Goal: Find specific page/section: Find specific page/section

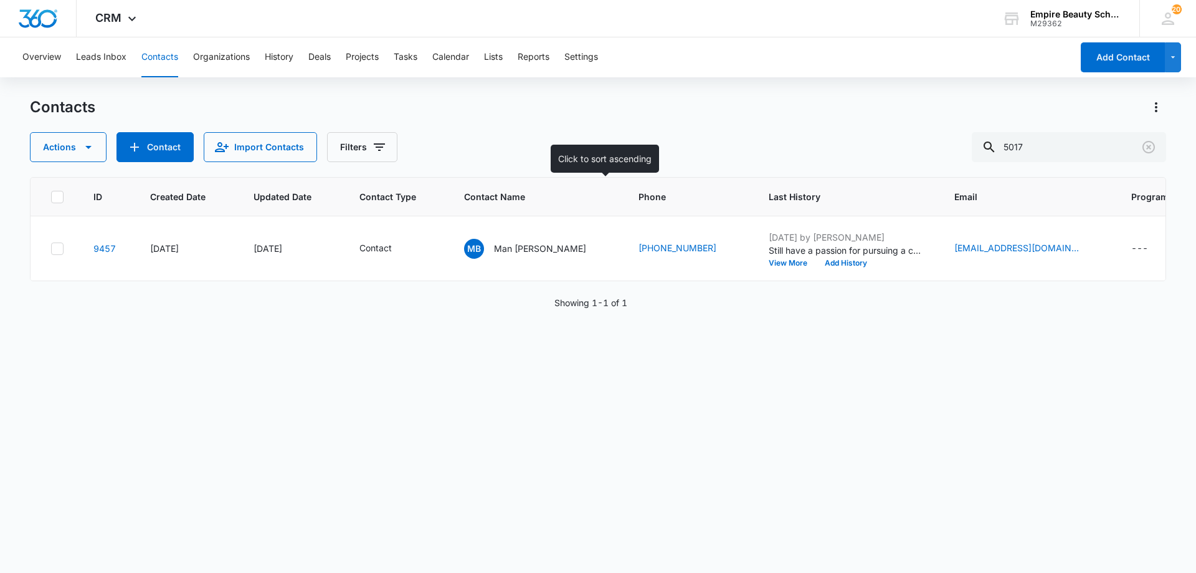
scroll to position [0, 203]
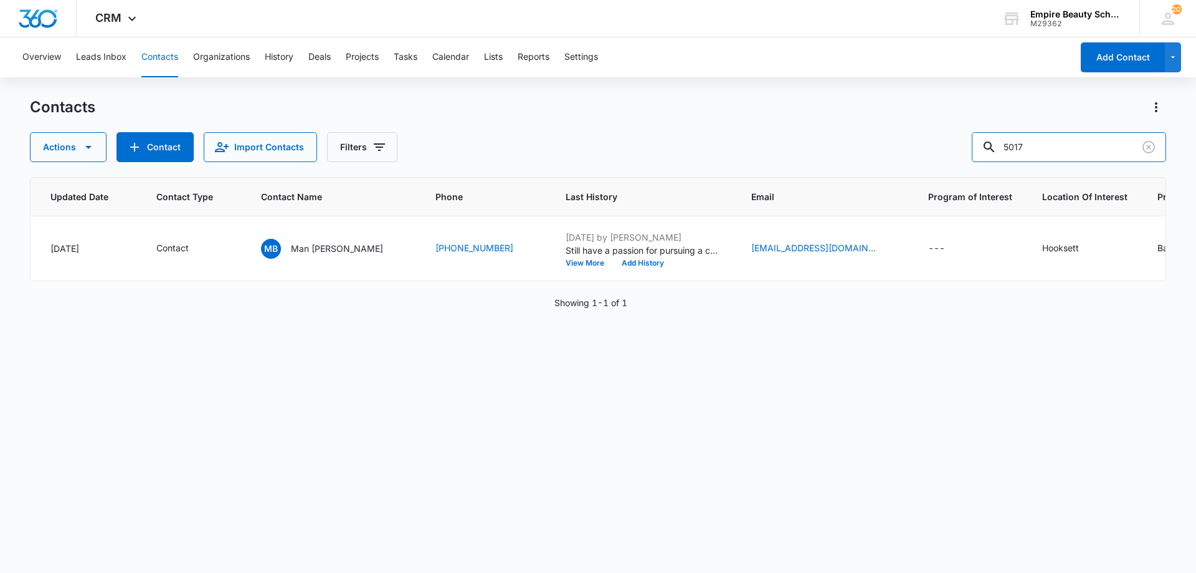
drag, startPoint x: 799, startPoint y: 147, endPoint x: 773, endPoint y: 144, distance: 27.0
click at [773, 144] on div "Actions Contact Import Contacts Filters 5017" at bounding box center [598, 147] width 1136 height 30
click at [1093, 149] on input "text" at bounding box center [1079, 147] width 176 height 30
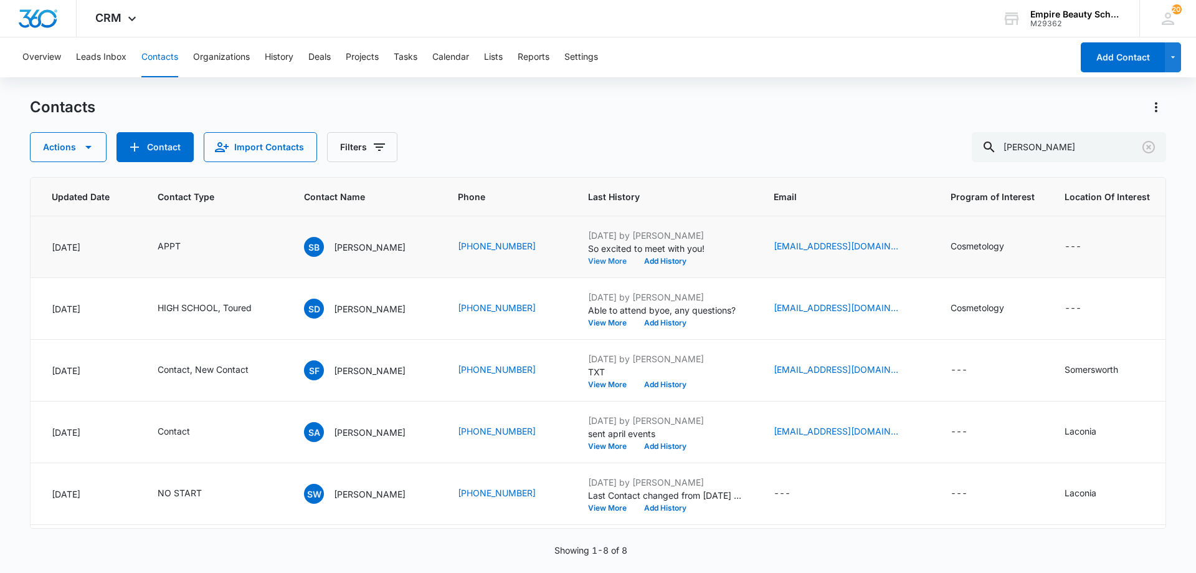
click at [601, 264] on button "View More" at bounding box center [611, 260] width 47 height 7
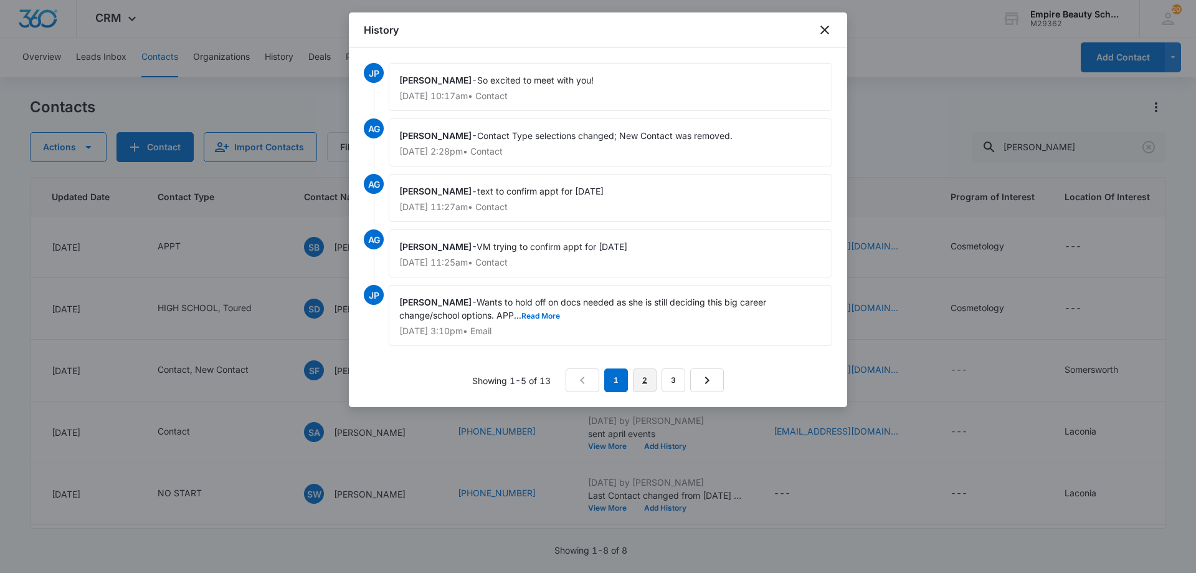
click at [645, 386] on link "2" at bounding box center [645, 380] width 24 height 24
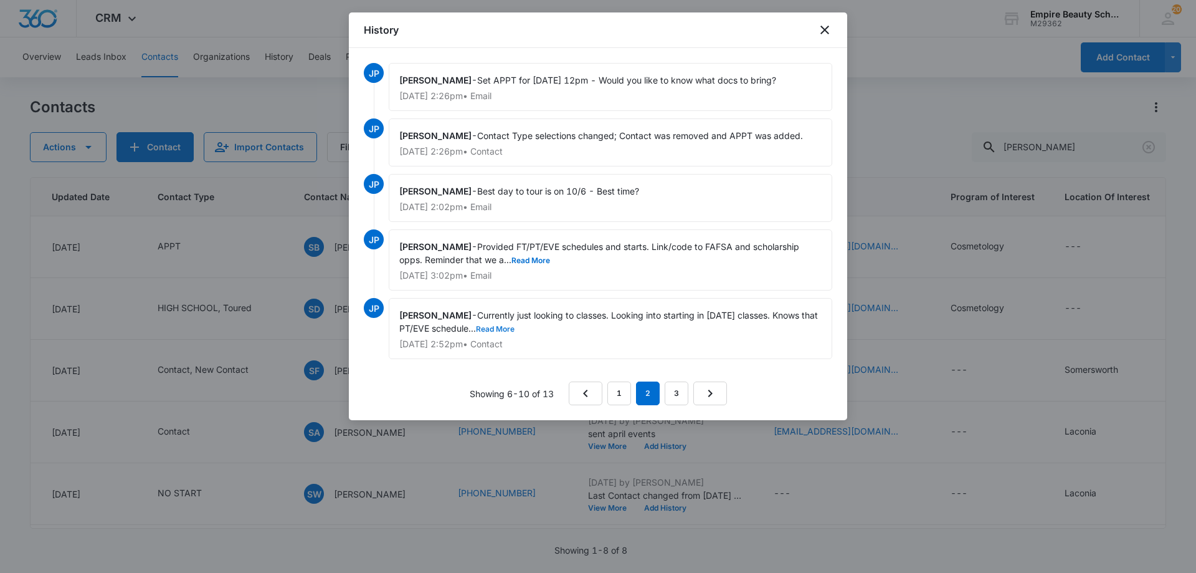
click at [503, 331] on button "Read More" at bounding box center [495, 328] width 39 height 7
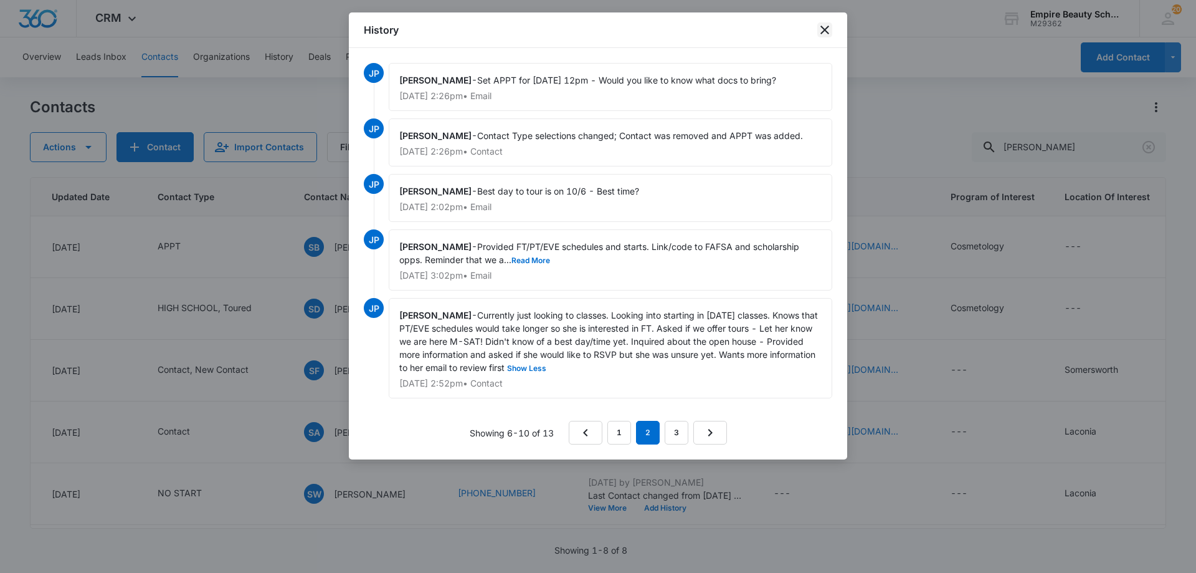
click at [824, 34] on icon "close" at bounding box center [824, 29] width 15 height 15
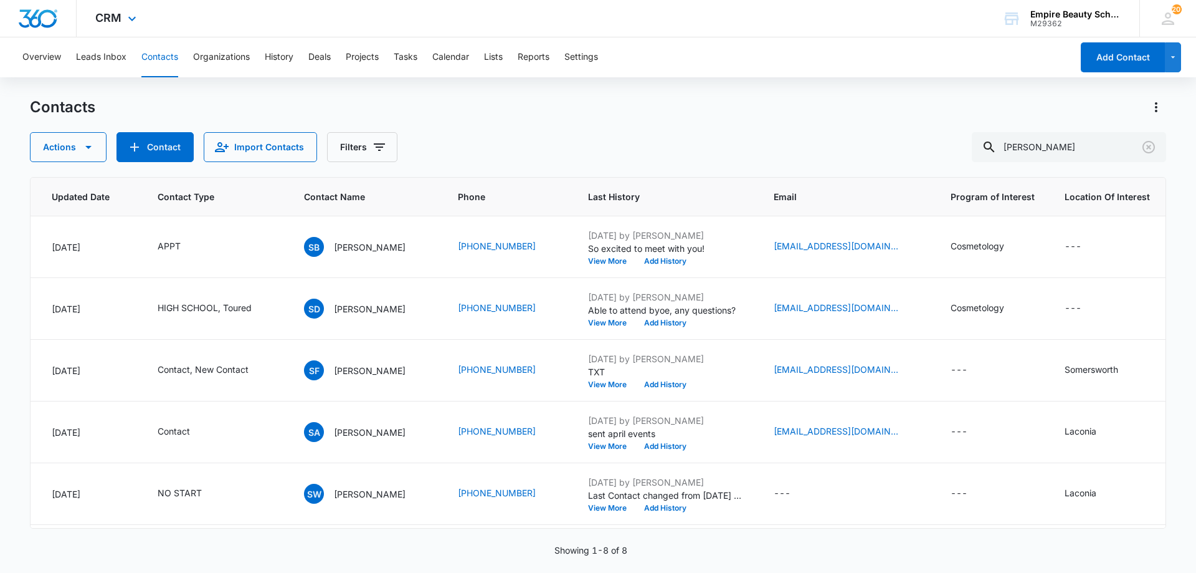
click at [34, 30] on div at bounding box center [38, 18] width 77 height 37
drag, startPoint x: 1059, startPoint y: 153, endPoint x: 802, endPoint y: 136, distance: 257.2
click at [805, 135] on div "Actions Contact Import Contacts Filters [PERSON_NAME]" at bounding box center [598, 147] width 1136 height 30
type input "sundash"
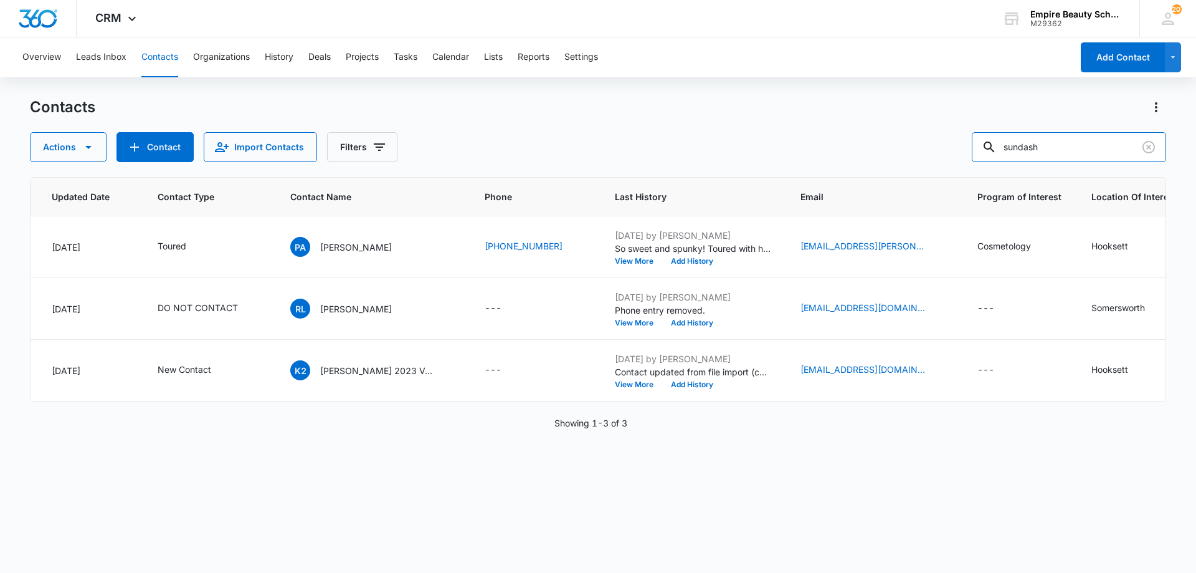
drag, startPoint x: 1062, startPoint y: 148, endPoint x: 914, endPoint y: 168, distance: 149.1
click at [924, 168] on div "Contacts Actions Contact Import Contacts Filters sundash ID Created Date Update…" at bounding box center [598, 334] width 1136 height 474
drag, startPoint x: 1060, startPoint y: 142, endPoint x: 1066, endPoint y: 148, distance: 8.8
click at [1060, 143] on input "text" at bounding box center [1079, 147] width 176 height 30
type input "6036885017"
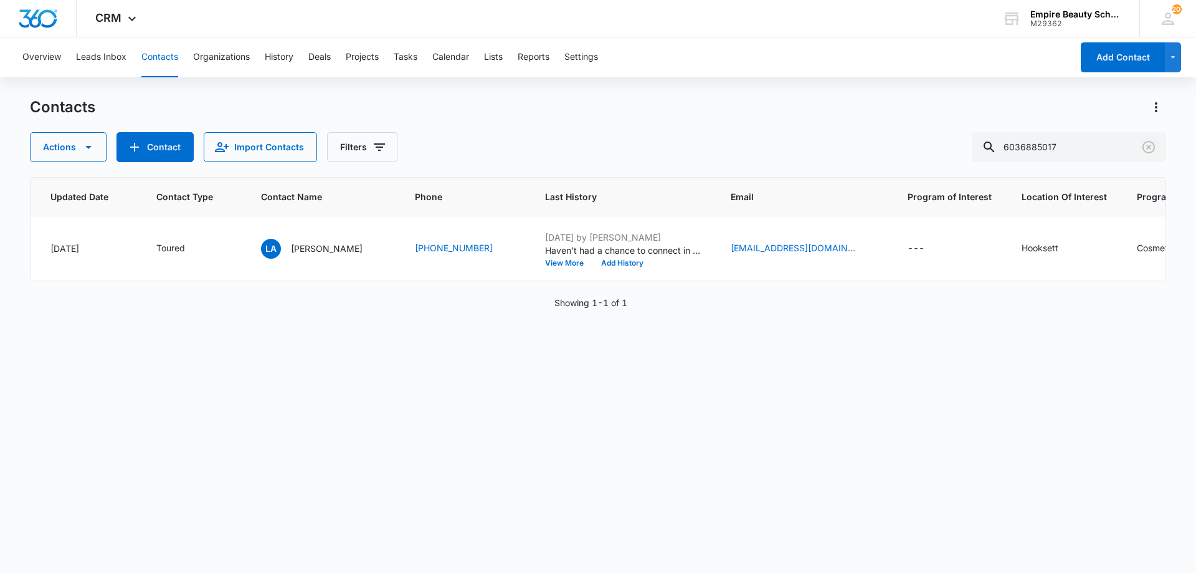
click at [1143, 150] on icon "Clear" at bounding box center [1148, 147] width 15 height 15
